Goal: Task Accomplishment & Management: Use online tool/utility

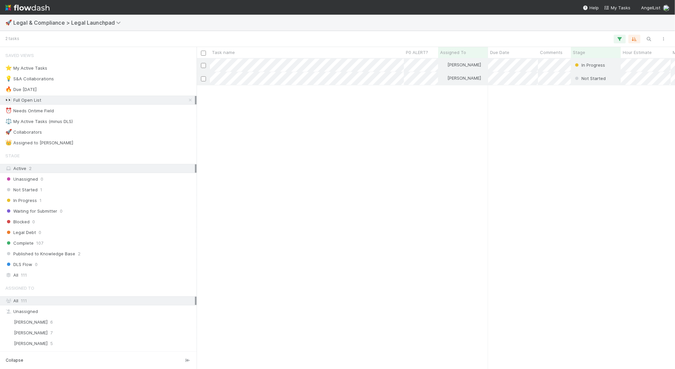
scroll to position [310, 479]
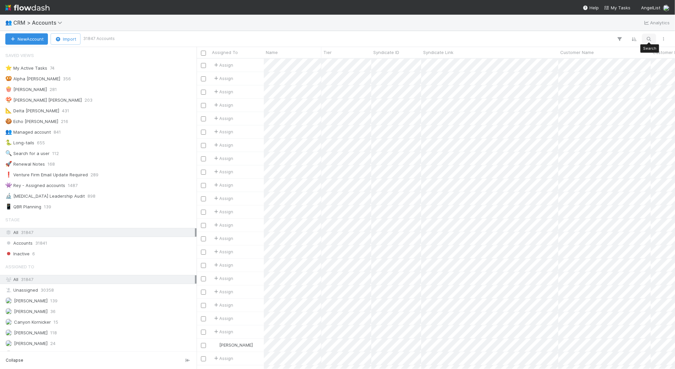
click at [644, 36] on button "button" at bounding box center [649, 39] width 12 height 9
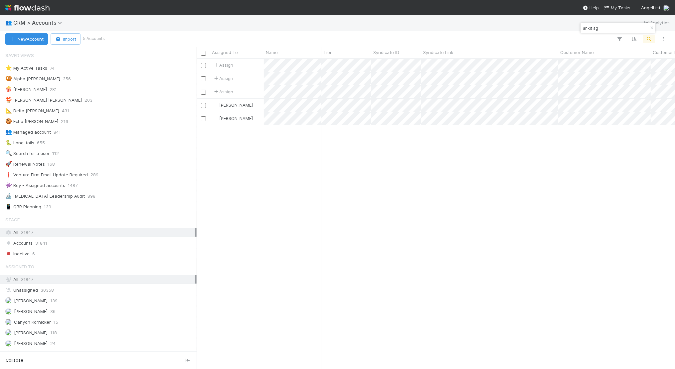
scroll to position [310, 479]
type input "ankit ag"
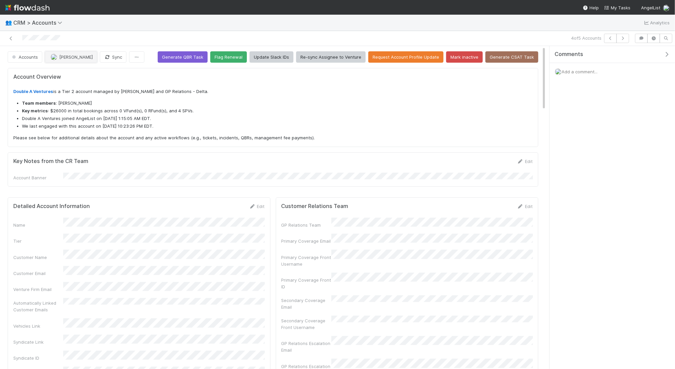
click at [59, 56] on span "[PERSON_NAME]" at bounding box center [76, 56] width 34 height 5
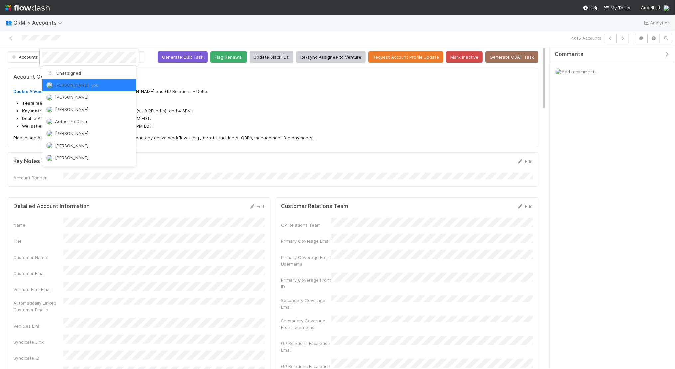
scroll to position [135, 249]
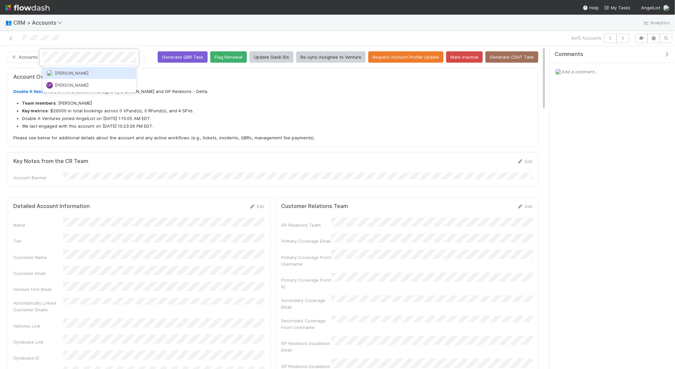
click at [79, 70] on span "Leia Slosberg" at bounding box center [72, 72] width 34 height 5
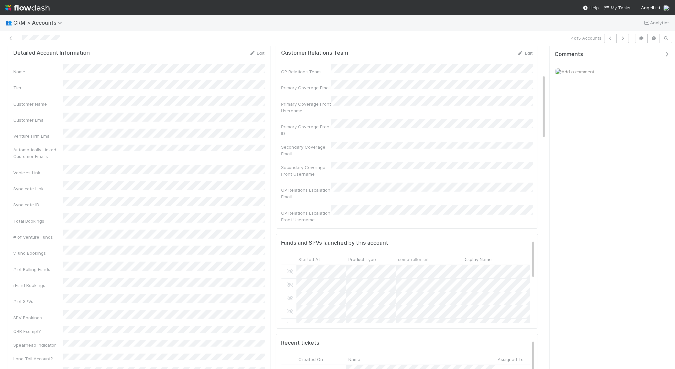
scroll to position [153, 0]
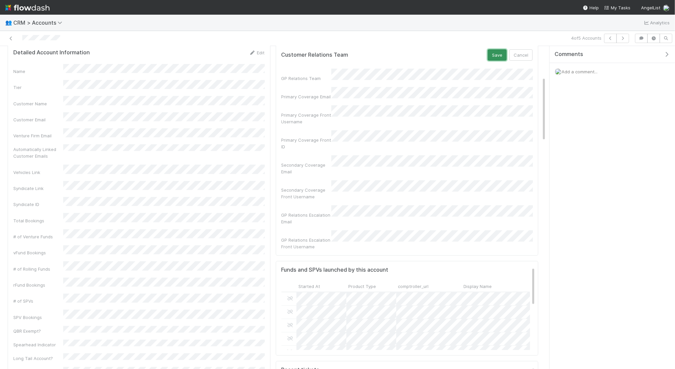
click at [497, 54] on button "Save" at bounding box center [497, 54] width 19 height 11
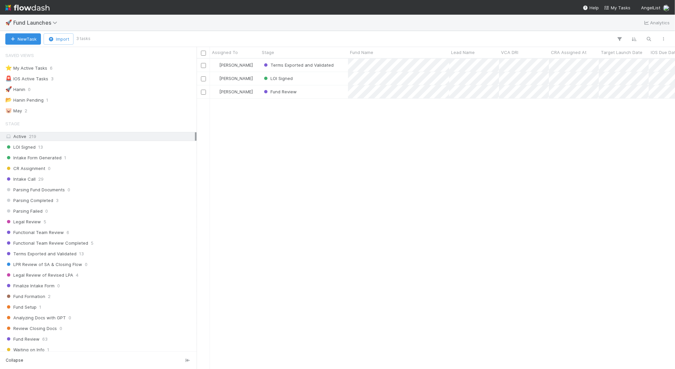
click at [59, 134] on div "Active 219" at bounding box center [100, 136] width 190 height 8
click at [619, 34] on div "New Task Import 3 tasks" at bounding box center [337, 39] width 675 height 16
click at [619, 37] on icon "button" at bounding box center [620, 39] width 7 height 6
click at [619, 37] on div "Add Filter" at bounding box center [337, 184] width 675 height 369
click at [239, 54] on div "Assigned To" at bounding box center [235, 52] width 46 height 7
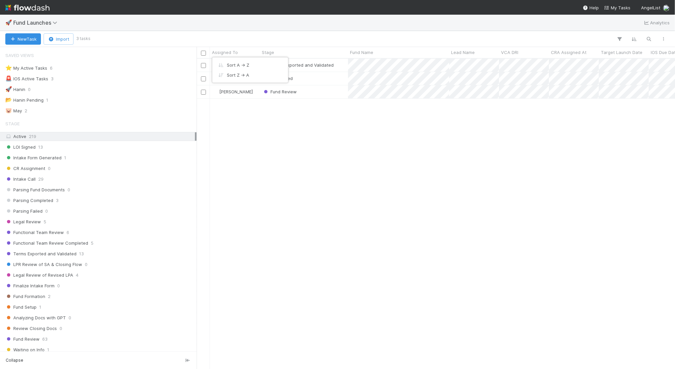
click at [239, 54] on div "Sort A → Z Sort Z → A" at bounding box center [337, 184] width 675 height 369
click at [39, 9] on img at bounding box center [27, 7] width 44 height 11
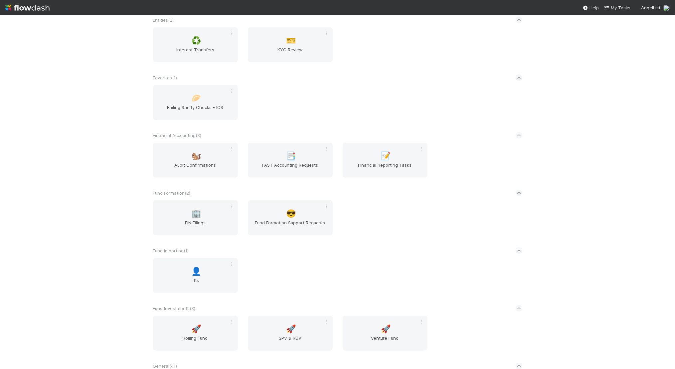
scroll to position [696, 0]
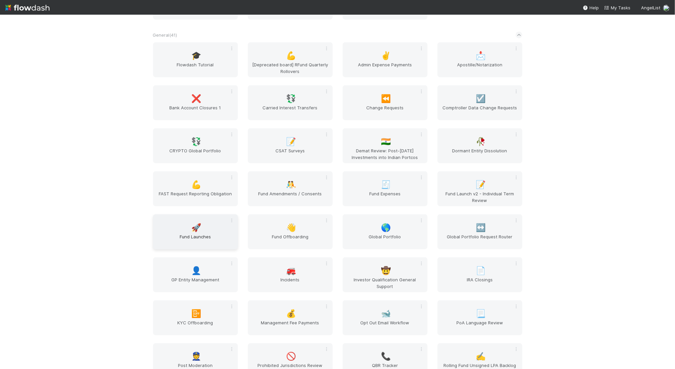
click at [195, 243] on span "Fund Launches" at bounding box center [196, 239] width 80 height 13
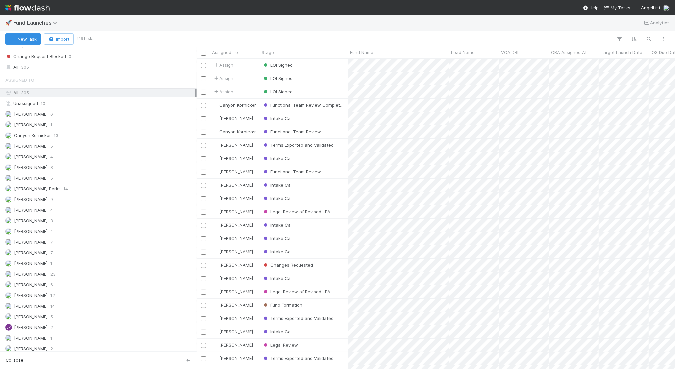
scroll to position [485, 0]
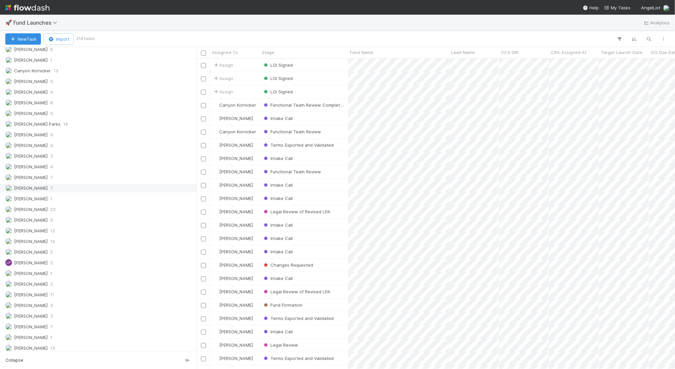
click at [158, 184] on div "Jack Plank 7" at bounding box center [100, 188] width 190 height 8
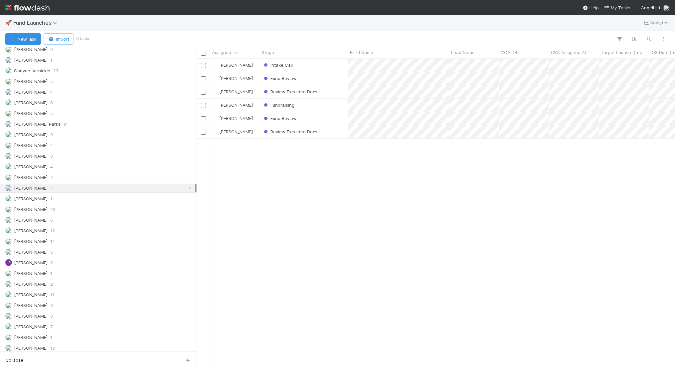
scroll to position [310, 479]
click at [280, 129] on span "Review Executed Docs" at bounding box center [290, 131] width 55 height 5
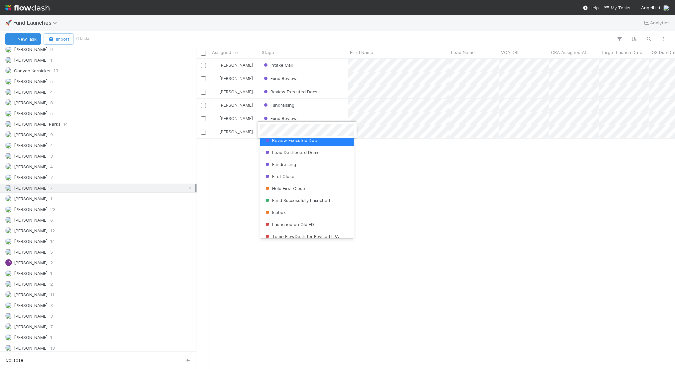
scroll to position [268, 0]
click at [309, 201] on span "Fund Successfully Launched" at bounding box center [297, 201] width 66 height 5
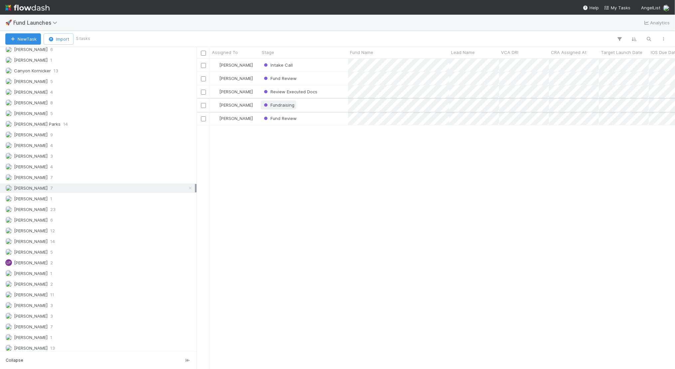
click at [287, 106] on span "Fundraising" at bounding box center [279, 104] width 32 height 5
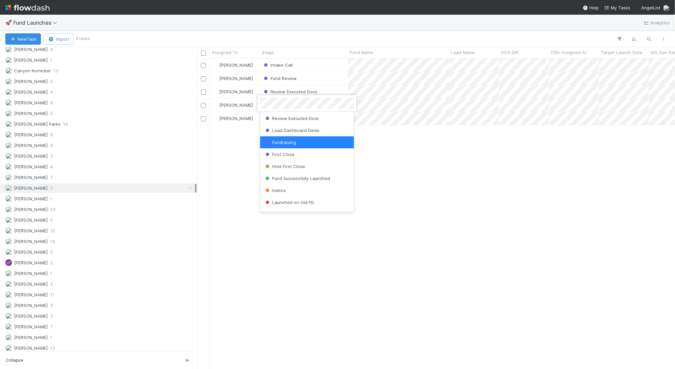
scroll to position [271, 0]
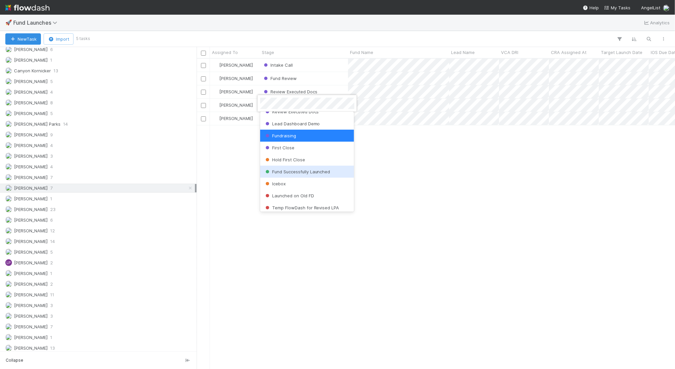
click at [299, 170] on span "Fund Successfully Launched" at bounding box center [297, 171] width 66 height 5
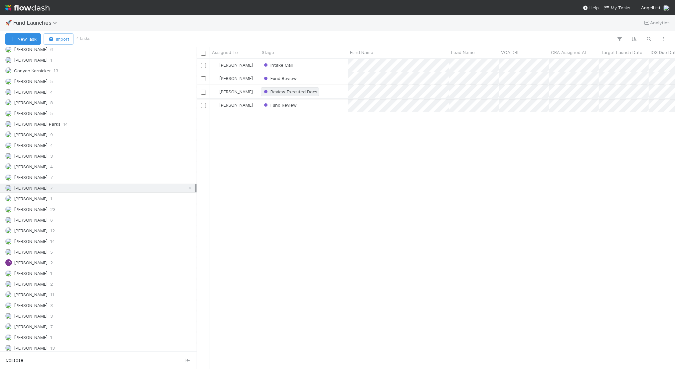
click at [287, 91] on span "Review Executed Docs" at bounding box center [290, 91] width 55 height 5
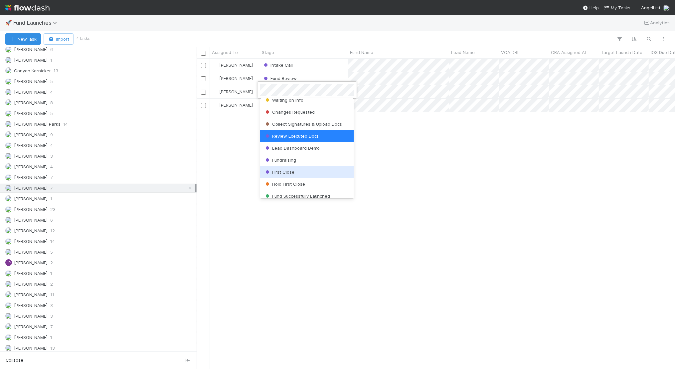
scroll to position [248, 0]
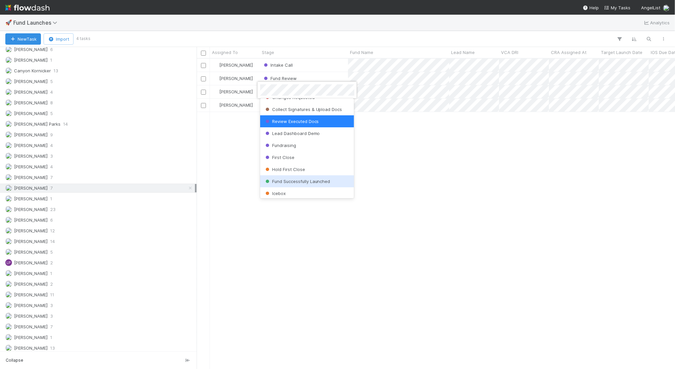
click at [303, 180] on span "Fund Successfully Launched" at bounding box center [297, 180] width 66 height 5
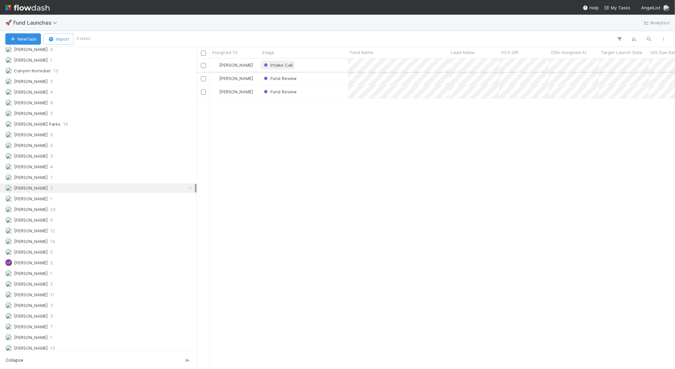
click at [282, 64] on span "Intake Call" at bounding box center [278, 64] width 30 height 5
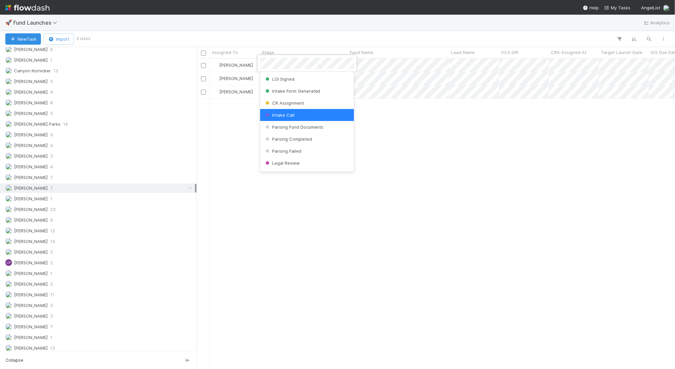
click at [301, 42] on div at bounding box center [337, 184] width 675 height 369
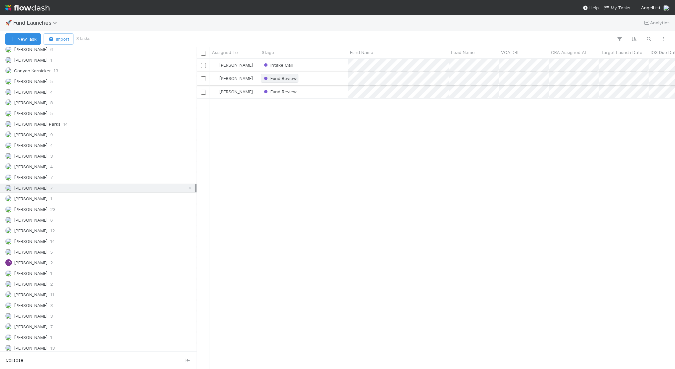
click at [291, 74] on span "Fund Review" at bounding box center [280, 78] width 38 height 9
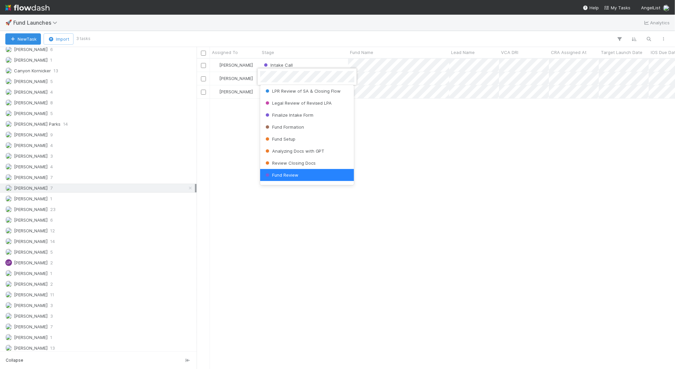
click at [316, 40] on div at bounding box center [337, 184] width 675 height 369
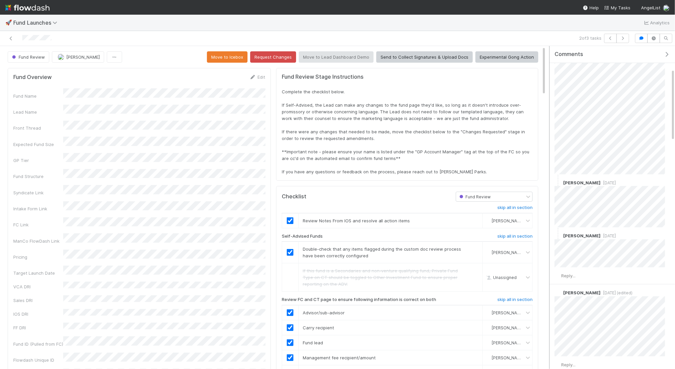
scroll to position [101, 0]
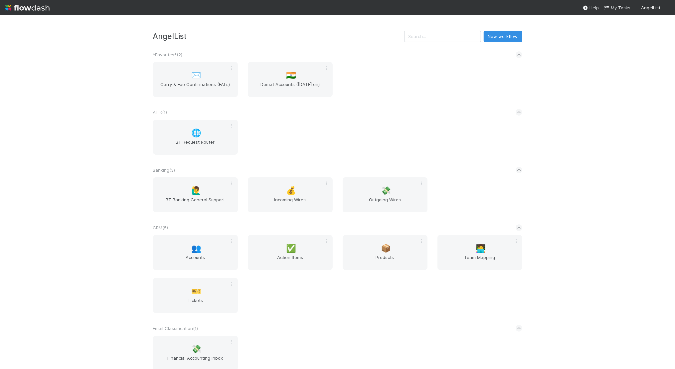
click at [459, 35] on input "text" at bounding box center [442, 36] width 77 height 11
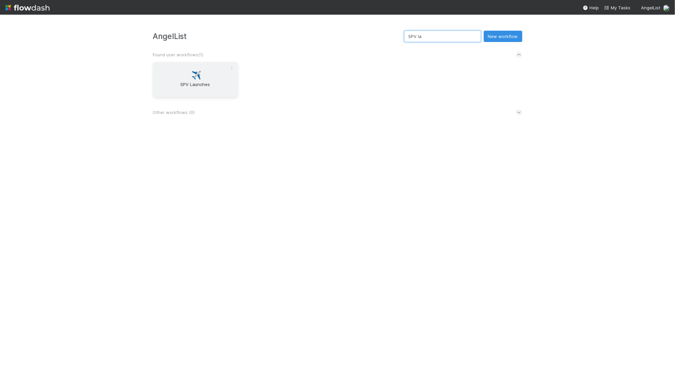
type input "SPV la"
click at [177, 77] on div "✈️ SPV Launches" at bounding box center [195, 79] width 85 height 35
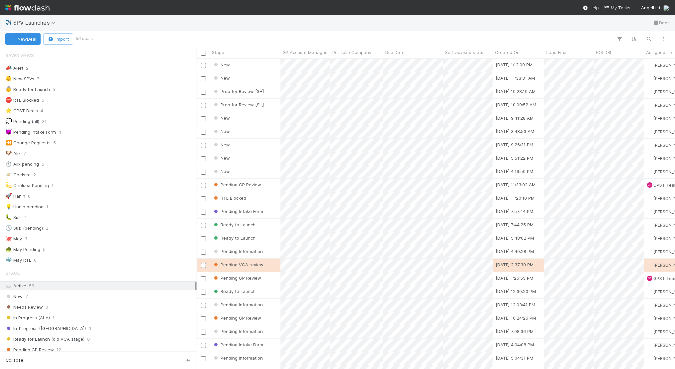
scroll to position [310, 479]
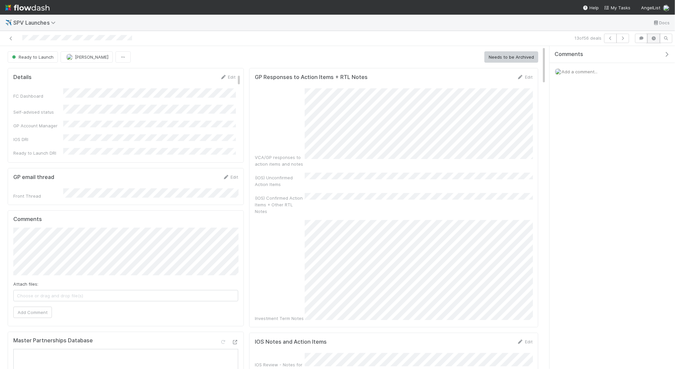
click at [654, 38] on icon "button" at bounding box center [654, 38] width 7 height 4
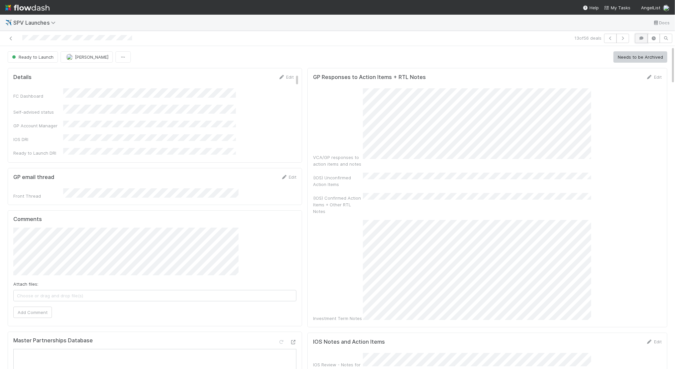
click at [643, 37] on icon "button" at bounding box center [641, 38] width 7 height 4
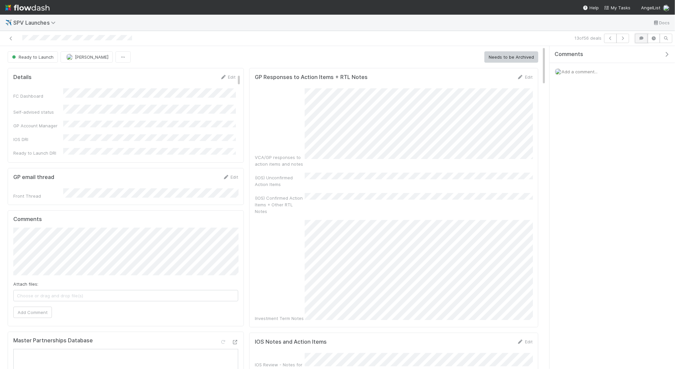
click at [643, 37] on icon "button" at bounding box center [641, 38] width 7 height 4
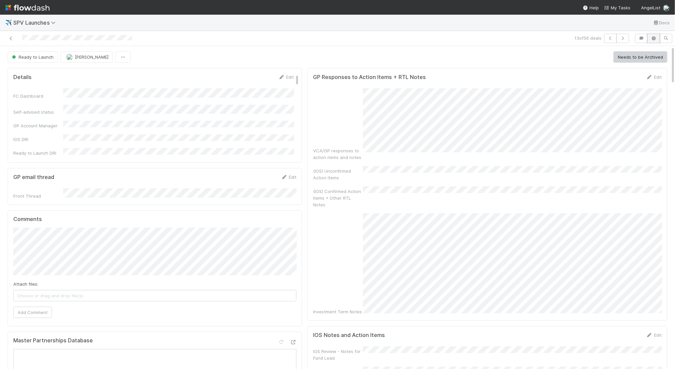
click at [654, 36] on icon "button" at bounding box center [654, 38] width 7 height 4
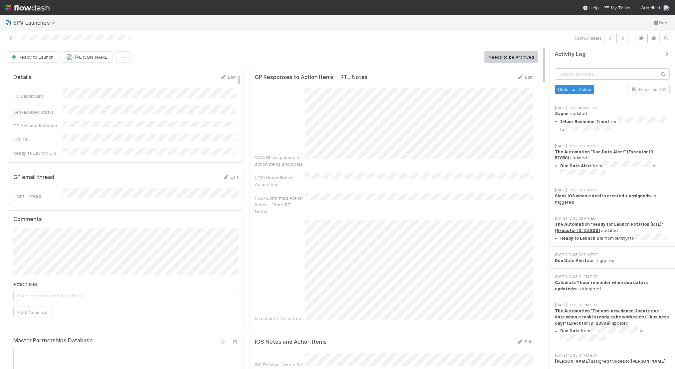
click at [12, 39] on icon at bounding box center [11, 38] width 7 height 4
